Goal: Transaction & Acquisition: Purchase product/service

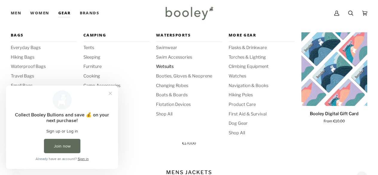
click at [164, 65] on span "Wetsuits" at bounding box center [189, 66] width 66 height 7
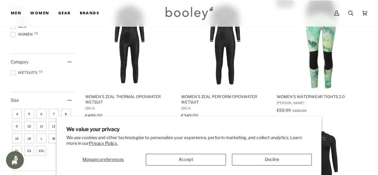
scroll to position [1019, 0]
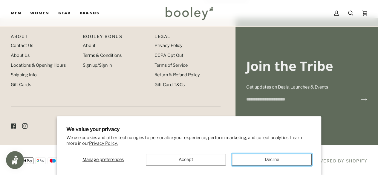
click at [254, 162] on button "Decline" at bounding box center [272, 160] width 80 height 12
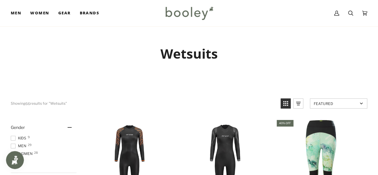
scroll to position [75, 0]
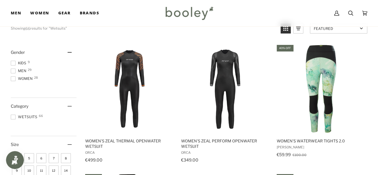
click at [11, 71] on span at bounding box center [13, 70] width 5 height 5
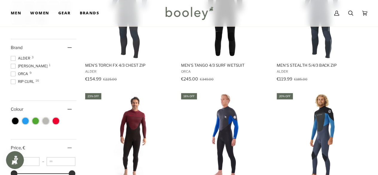
scroll to position [280, 0]
click at [14, 82] on span at bounding box center [13, 81] width 5 height 5
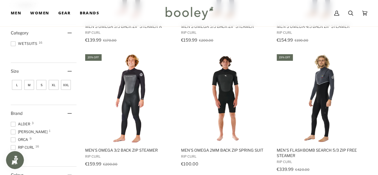
scroll to position [194, 0]
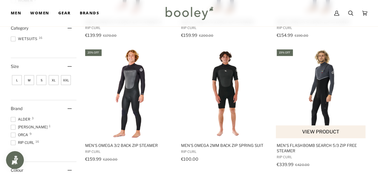
click at [326, 84] on img "Men's FlashBomb Search 5/3 Zip Free Steamer" at bounding box center [321, 93] width 90 height 90
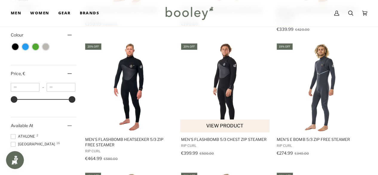
scroll to position [329, 0]
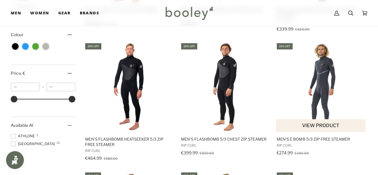
click at [318, 80] on img "Men's E Bomb 5/3 Zip Free Steamer" at bounding box center [321, 87] width 90 height 90
click at [284, 138] on span "Men's E Bomb 5/3 Zip Free Steamer" at bounding box center [321, 138] width 88 height 5
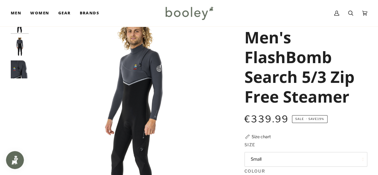
scroll to position [27, 0]
click at [17, 50] on img "Rip Curl Men's FlashBomb Search 5/3 Zip Free Steamer - Booley Galway" at bounding box center [20, 46] width 18 height 18
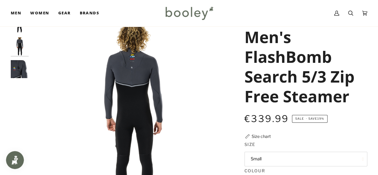
click at [20, 65] on img "Rip Curl Men's FlashBomb Search 5/3 Zip Free Steamer - Booley Galway" at bounding box center [20, 69] width 18 height 18
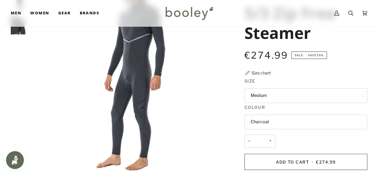
click at [267, 93] on button "Medium" at bounding box center [305, 95] width 123 height 15
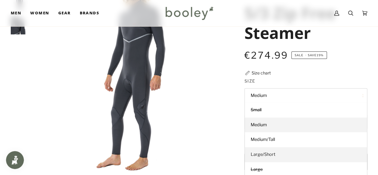
click at [266, 153] on span "Large/Short" at bounding box center [263, 153] width 25 height 5
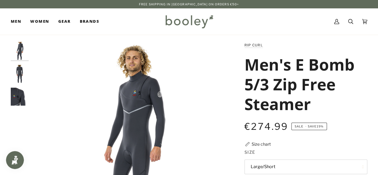
scroll to position [0, 0]
click at [21, 74] on img "Rip Curl Men's E Bomb 5/3 Zip Free Steamer - Booley Galway" at bounding box center [20, 74] width 18 height 18
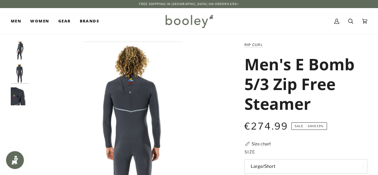
click at [18, 98] on img "Rip Curl Men's E Bomb 5/3 Zip Free Steamer - Booley Galway" at bounding box center [20, 96] width 18 height 18
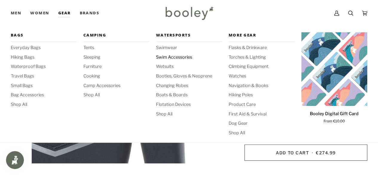
scroll to position [81, 0]
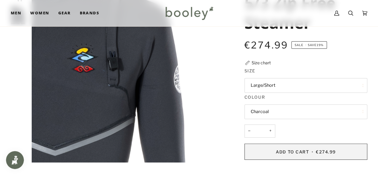
click at [297, 150] on span "Add to Cart" at bounding box center [292, 151] width 33 height 5
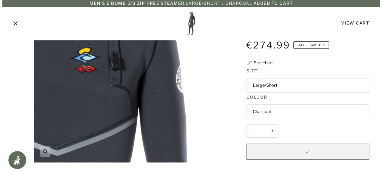
scroll to position [0, 0]
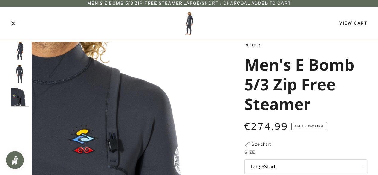
click at [357, 24] on link "View Cart" at bounding box center [353, 22] width 28 height 5
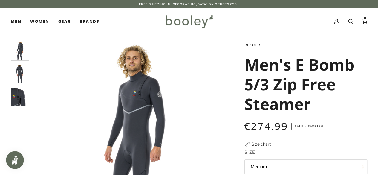
click at [21, 79] on img "Rip Curl Men's E Bomb 5/3 Zip Free Steamer - Booley Galway" at bounding box center [20, 74] width 18 height 18
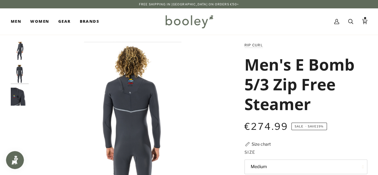
click at [20, 91] on img "Rip Curl Men's E Bomb 5/3 Zip Free Steamer - Booley Galway" at bounding box center [20, 97] width 18 height 18
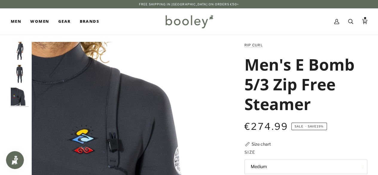
click at [19, 69] on img "Rip Curl Men's E Bomb 5/3 Zip Free Steamer - Booley Galway" at bounding box center [20, 74] width 18 height 18
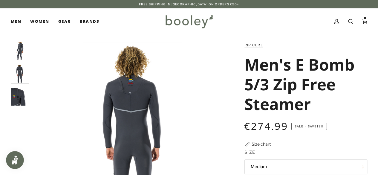
click at [131, 85] on img "Rip Curl Men's E Bomb 5/3 Zip Free Steamer - Booley Galway" at bounding box center [133, 143] width 202 height 202
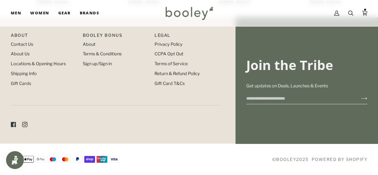
scroll to position [536, 0]
click at [28, 47] on link "Contact Us" at bounding box center [22, 44] width 22 height 5
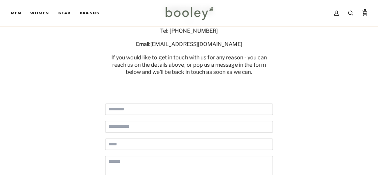
scroll to position [20, 0]
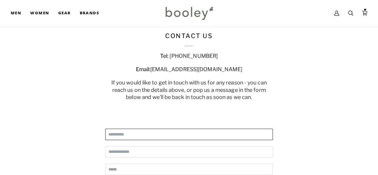
click at [199, 131] on input "Full Name" at bounding box center [189, 134] width 168 height 12
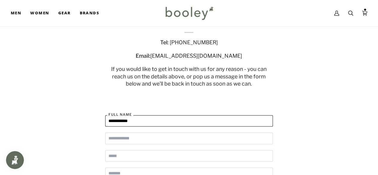
type input "**********"
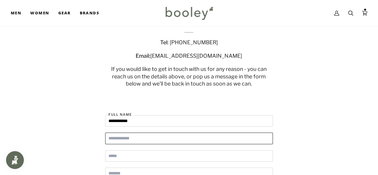
click at [116, 138] on input "Order Number" at bounding box center [189, 138] width 168 height 12
type input "***"
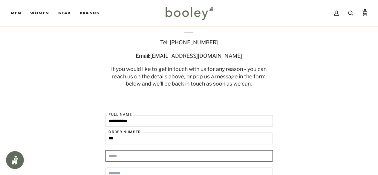
click at [121, 151] on input "Email" at bounding box center [189, 156] width 168 height 12
type input "**********"
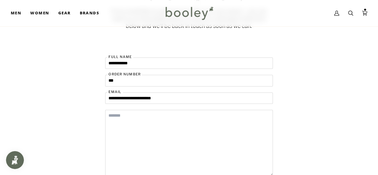
scroll to position [92, 0]
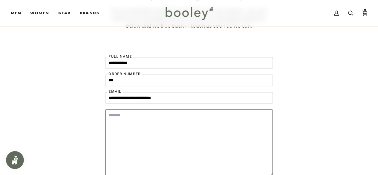
click at [119, 124] on textarea "Message" at bounding box center [189, 142] width 168 height 67
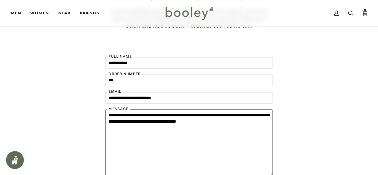
paste textarea "**********"
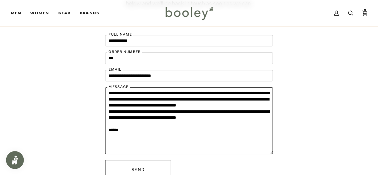
scroll to position [116, 0]
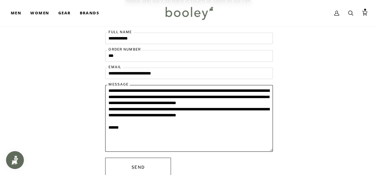
click at [198, 96] on textarea "**********" at bounding box center [189, 118] width 168 height 67
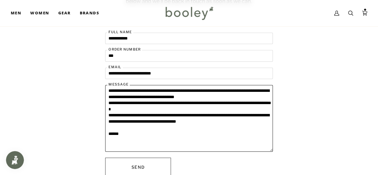
click at [210, 93] on textarea "**********" at bounding box center [189, 118] width 168 height 67
click at [215, 90] on textarea "**********" at bounding box center [189, 118] width 168 height 67
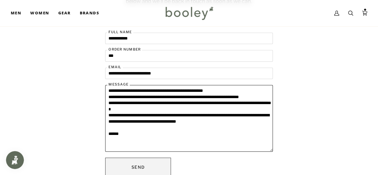
type textarea "**********"
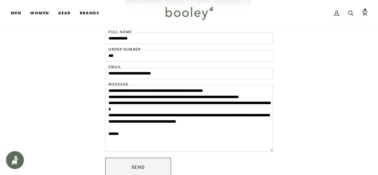
click at [161, 167] on button "Send" at bounding box center [138, 166] width 66 height 19
drag, startPoint x: 161, startPoint y: 167, endPoint x: 158, endPoint y: 162, distance: 5.5
click at [158, 162] on button "Send" at bounding box center [138, 166] width 66 height 19
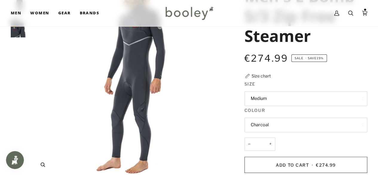
scroll to position [68, 0]
click at [10, 122] on div "Zoom Zoom Zoom" at bounding box center [189, 140] width 378 height 334
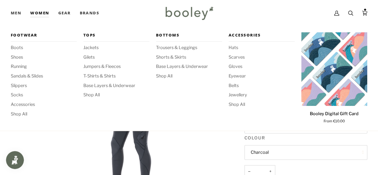
scroll to position [40, 0]
